Goal: Book appointment/travel/reservation

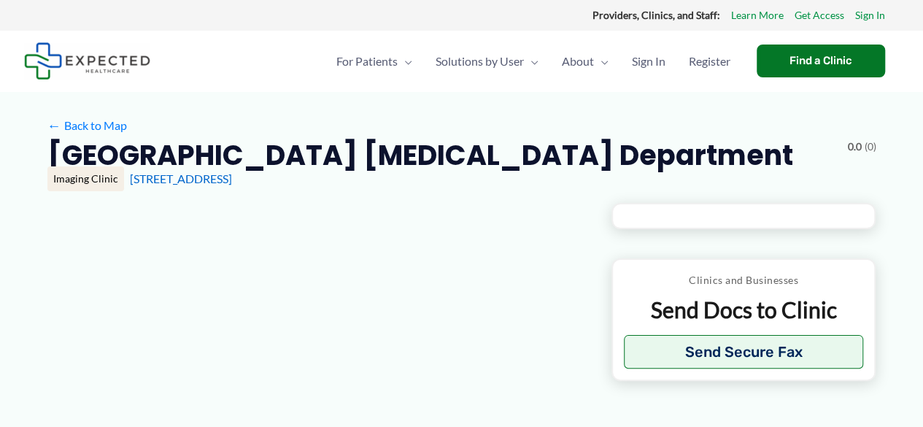
type input "**********"
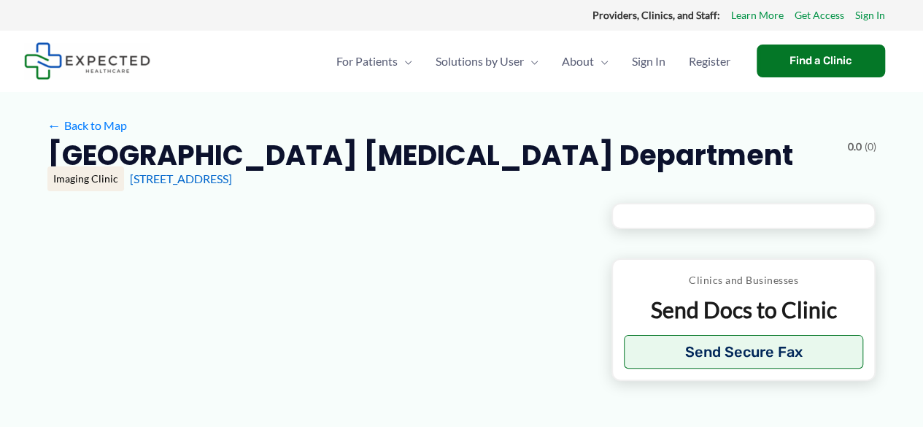
type input "**********"
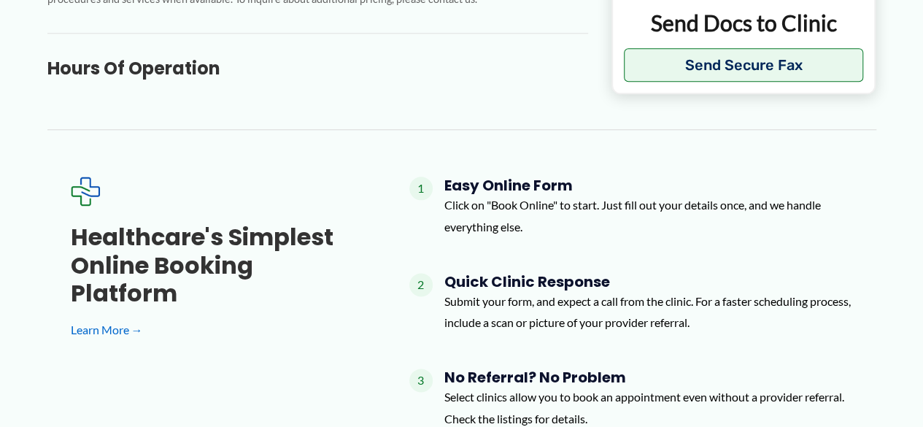
scroll to position [875, 0]
